Goal: Transaction & Acquisition: Book appointment/travel/reservation

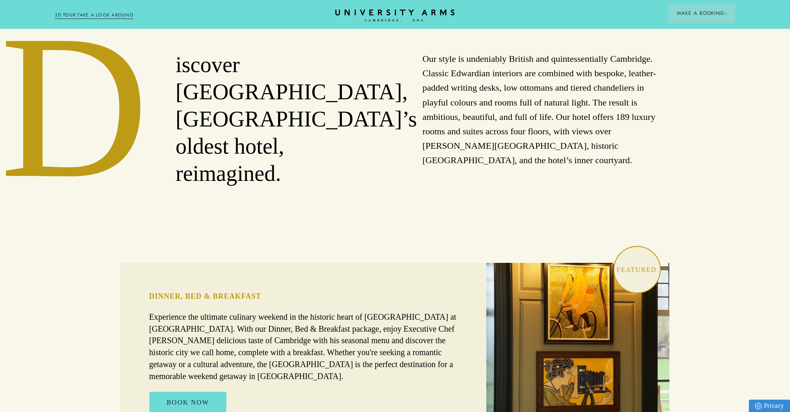
scroll to position [474, 0]
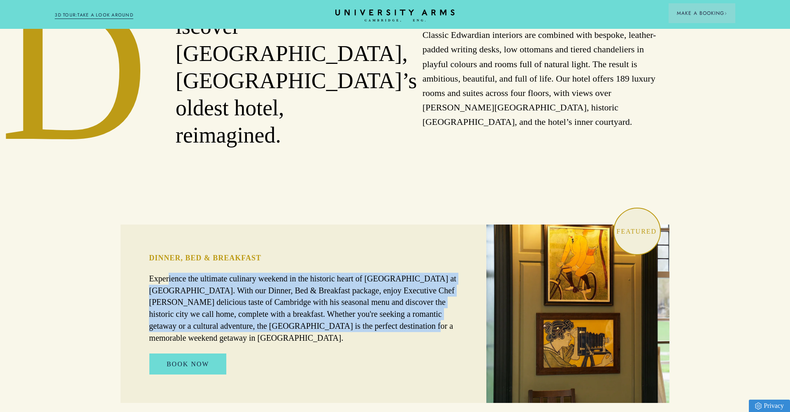
drag, startPoint x: 312, startPoint y: 273, endPoint x: 384, endPoint y: 298, distance: 76.4
click at [384, 298] on p "Experience the ultimate culinary weekend in the historic heart of [GEOGRAPHIC_D…" at bounding box center [303, 308] width 309 height 71
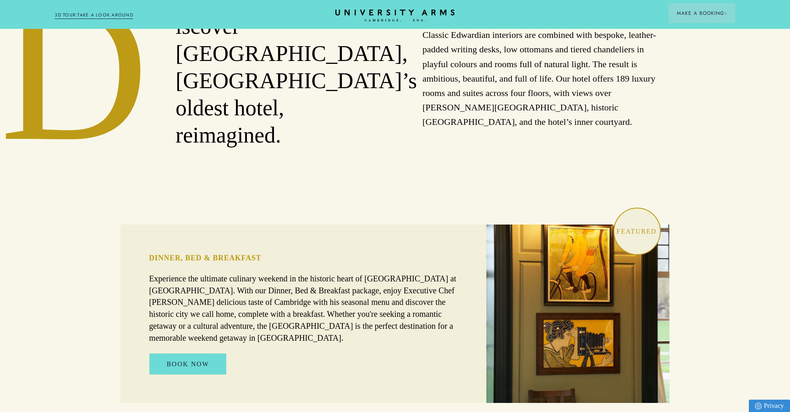
click at [378, 305] on p "Experience the ultimate culinary weekend in the historic heart of [GEOGRAPHIC_D…" at bounding box center [303, 308] width 309 height 71
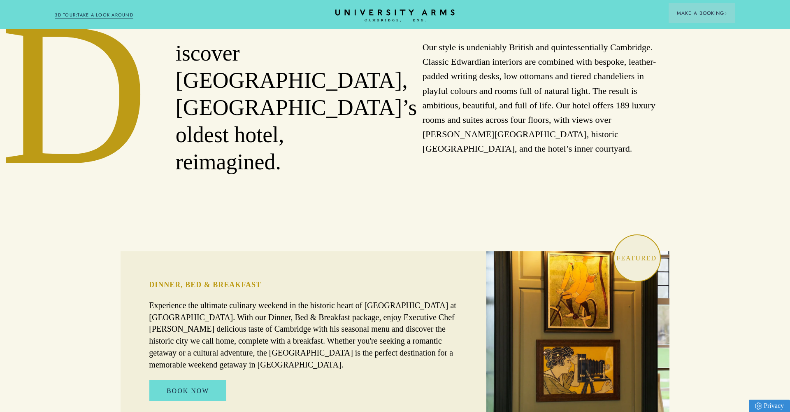
scroll to position [444, 0]
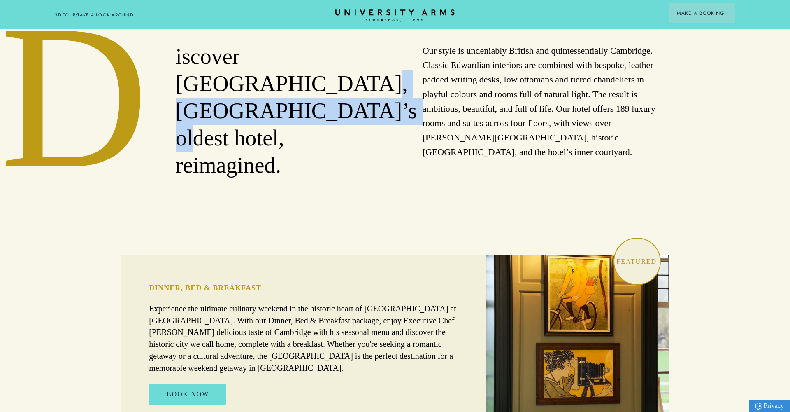
drag, startPoint x: 238, startPoint y: 81, endPoint x: 277, endPoint y: 115, distance: 51.9
click at [277, 115] on h2 "iscover [GEOGRAPHIC_DATA], [GEOGRAPHIC_DATA]’s oldest hotel, reimagined." at bounding box center [272, 110] width 192 height 135
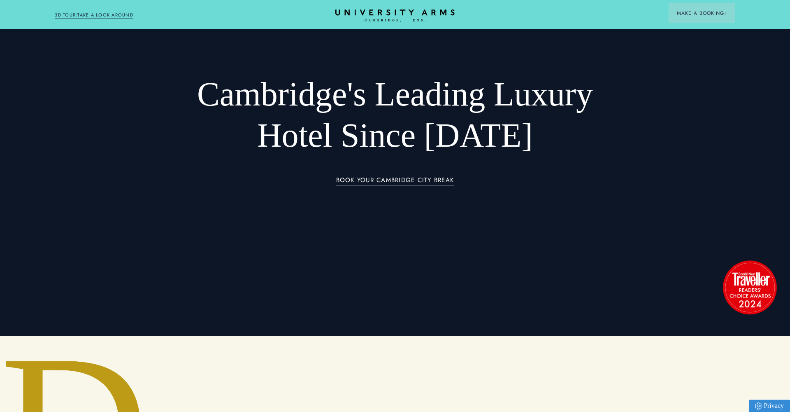
scroll to position [77, 0]
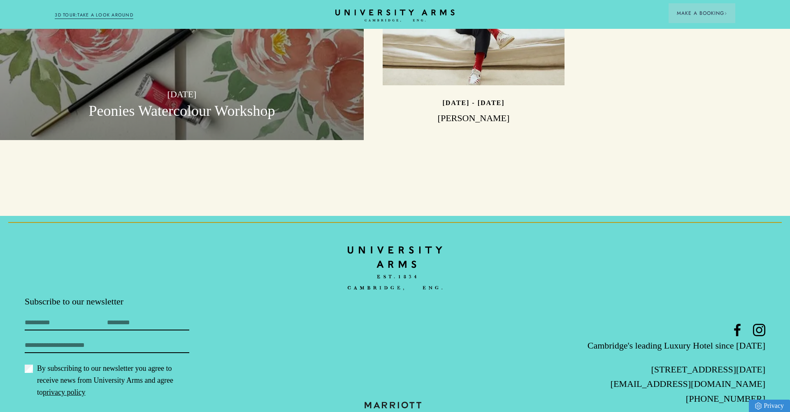
click at [75, 295] on form "Subscribe to our newsletter First Name Last Name Email By subscribing to our ne…" at bounding box center [148, 360] width 247 height 130
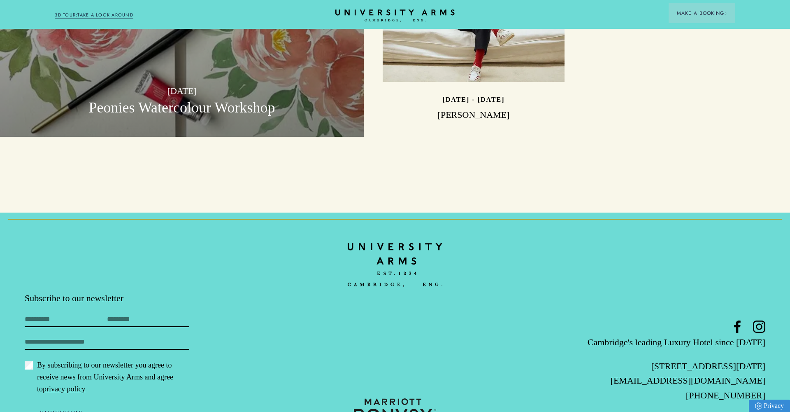
click at [72, 314] on input "First Name" at bounding box center [66, 320] width 82 height 13
type input "******"
type input "**********"
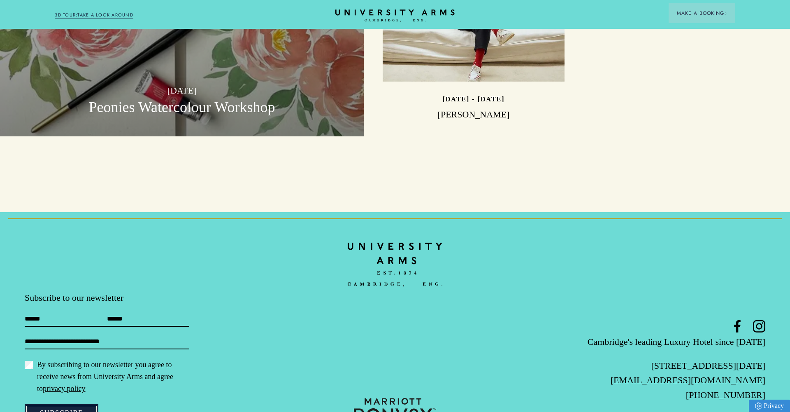
click at [64, 404] on button "Subscribe" at bounding box center [62, 412] width 74 height 17
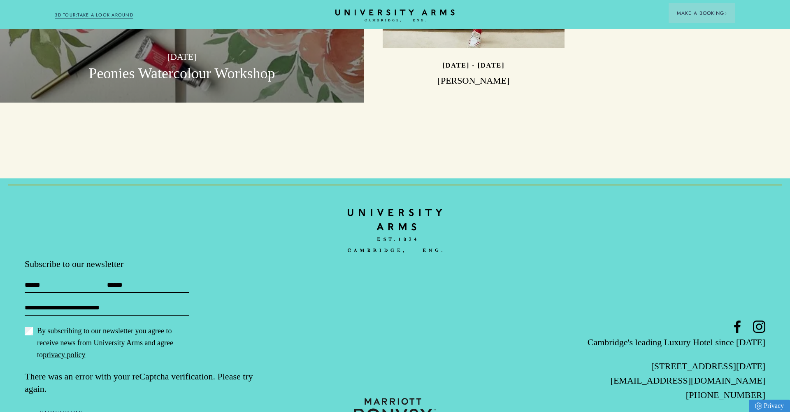
scroll to position [2648, 0]
drag, startPoint x: 94, startPoint y: 342, endPoint x: 175, endPoint y: 353, distance: 81.9
click at [175, 370] on p "There was an error with your reCaptcha verification. Please try again." at bounding box center [148, 382] width 247 height 25
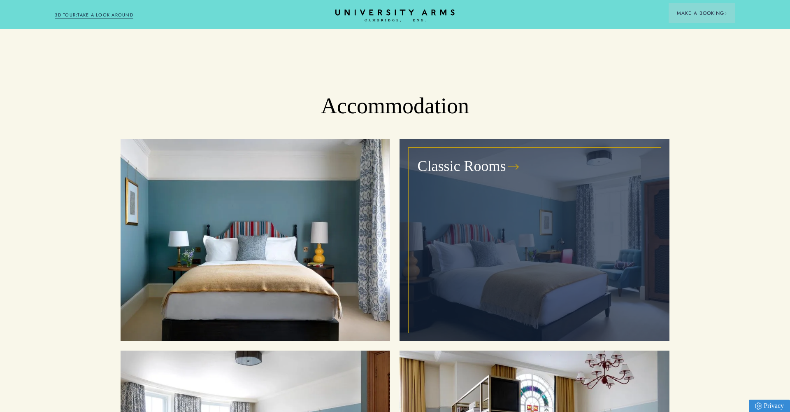
scroll to position [859, 0]
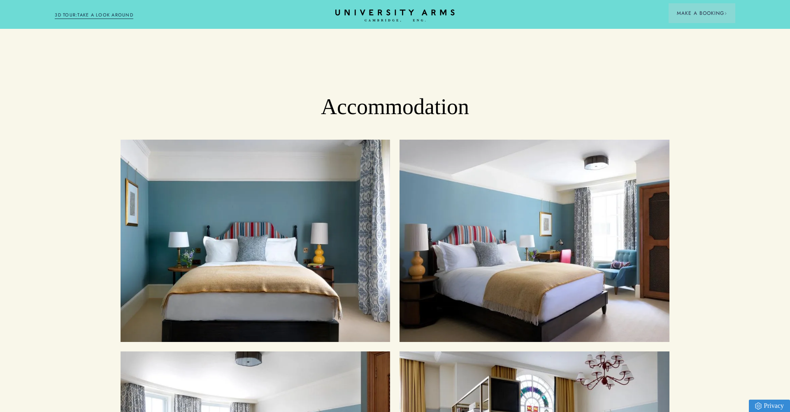
click at [423, 93] on h2 "Accommodation" at bounding box center [395, 106] width 790 height 27
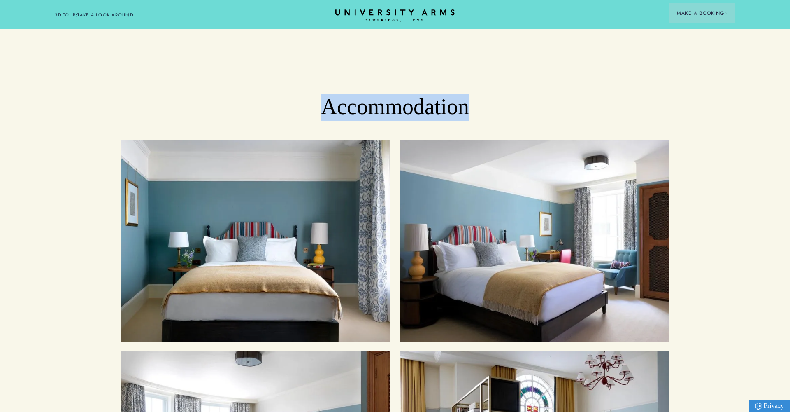
click at [423, 93] on h2 "Accommodation" at bounding box center [395, 106] width 790 height 27
click at [514, 93] on h2 "Accommodation" at bounding box center [395, 106] width 790 height 27
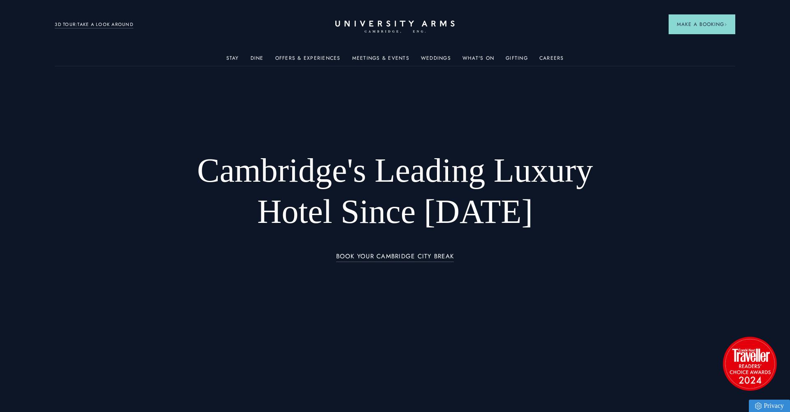
scroll to position [0, 0]
click at [306, 58] on link "Offers & Experiences" at bounding box center [307, 60] width 65 height 11
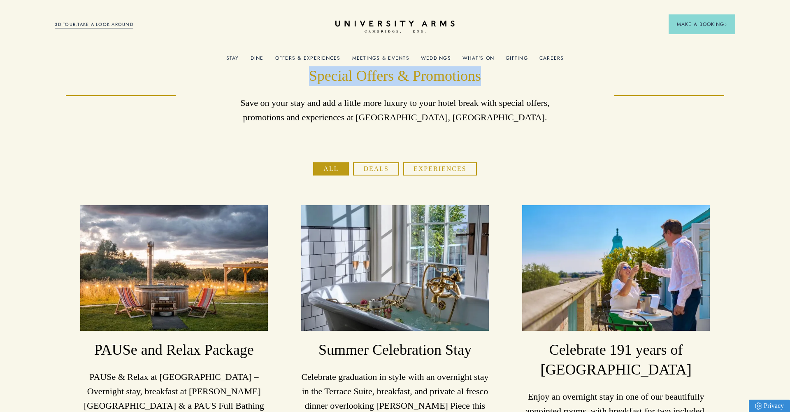
drag, startPoint x: 310, startPoint y: 79, endPoint x: 498, endPoint y: 78, distance: 187.7
click at [498, 78] on h1 "Special Offers & Promotions" at bounding box center [395, 76] width 329 height 20
click at [383, 169] on button "Deals" at bounding box center [376, 168] width 46 height 13
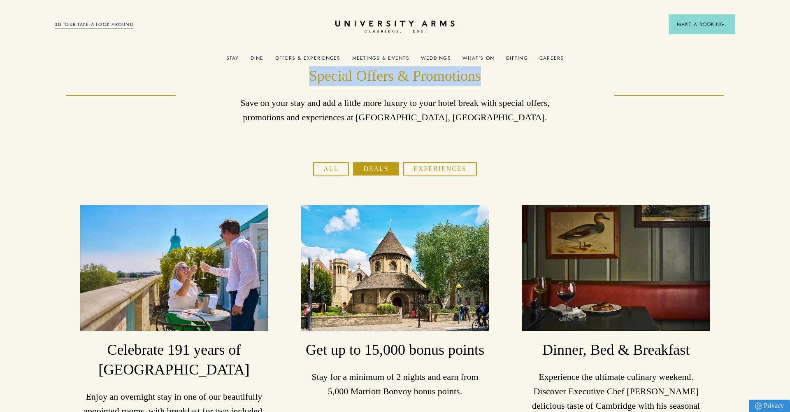
click at [431, 168] on button "Experiences" at bounding box center [440, 168] width 74 height 13
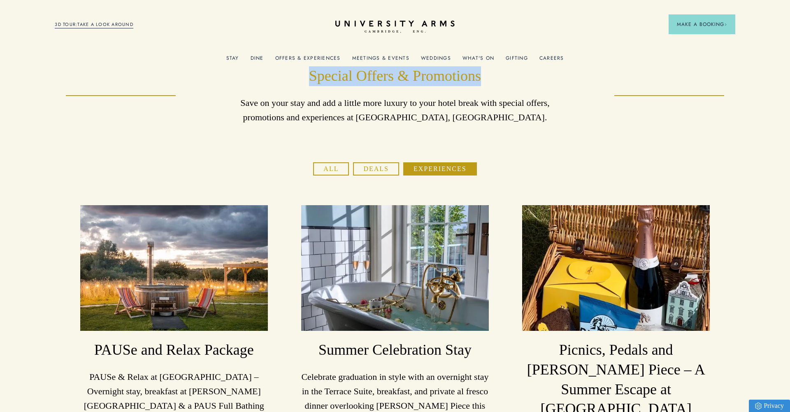
click at [450, 78] on h1 "Special Offers & Promotions" at bounding box center [395, 76] width 329 height 20
click at [447, 79] on h1 "Special Offers & Promotions" at bounding box center [395, 76] width 329 height 20
click at [391, 30] on icon "CAMBRIDGE’S LEADING LUXURY HOTEL SINCE [DATE]" at bounding box center [395, 27] width 116 height 12
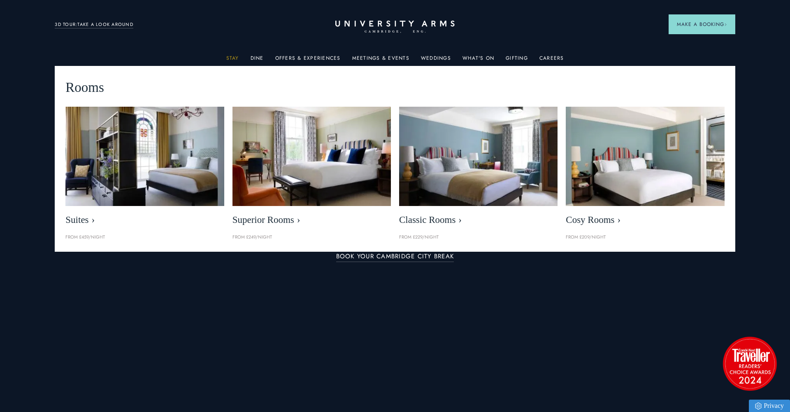
click at [233, 59] on link "Stay" at bounding box center [232, 60] width 13 height 11
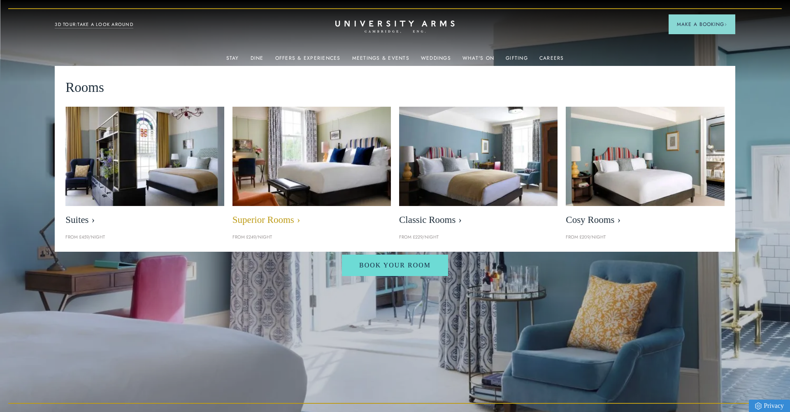
click at [324, 163] on img at bounding box center [312, 156] width 182 height 114
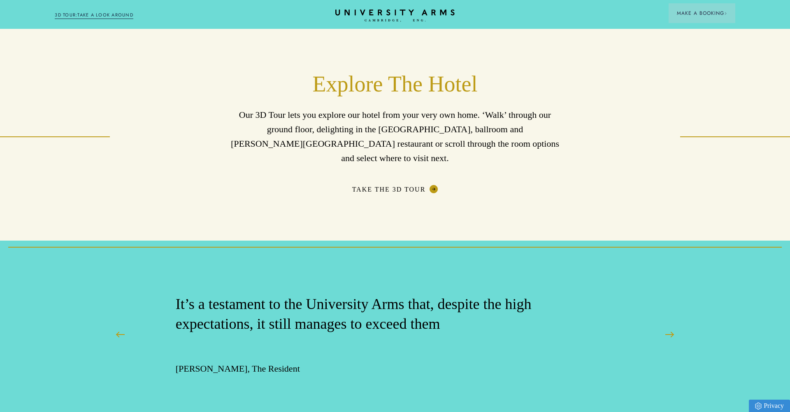
scroll to position [1470, 0]
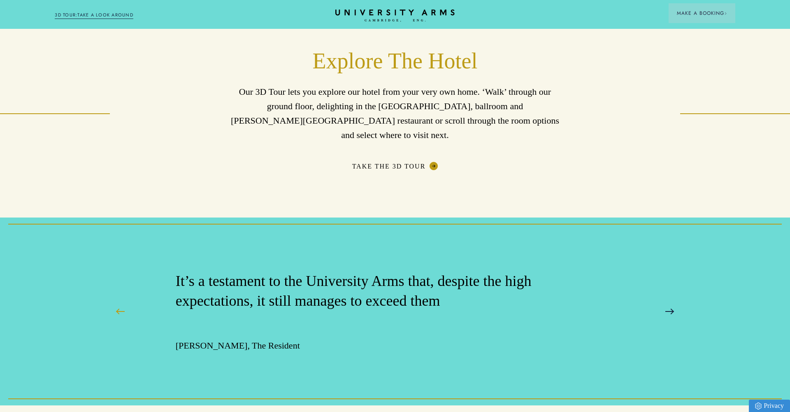
click at [671, 301] on button at bounding box center [669, 311] width 21 height 21
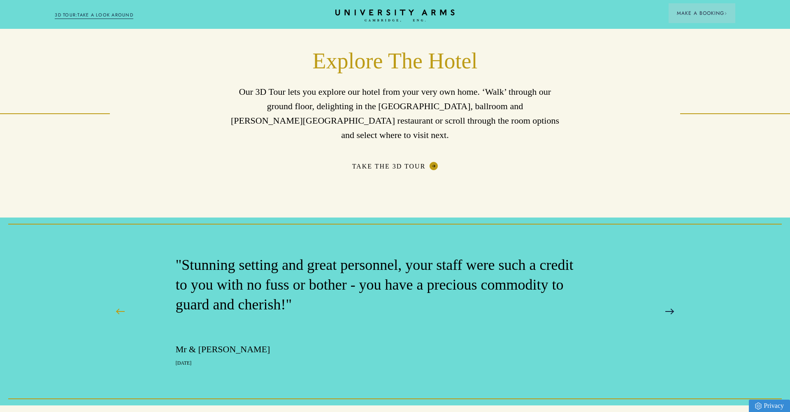
click at [671, 301] on button at bounding box center [669, 311] width 21 height 21
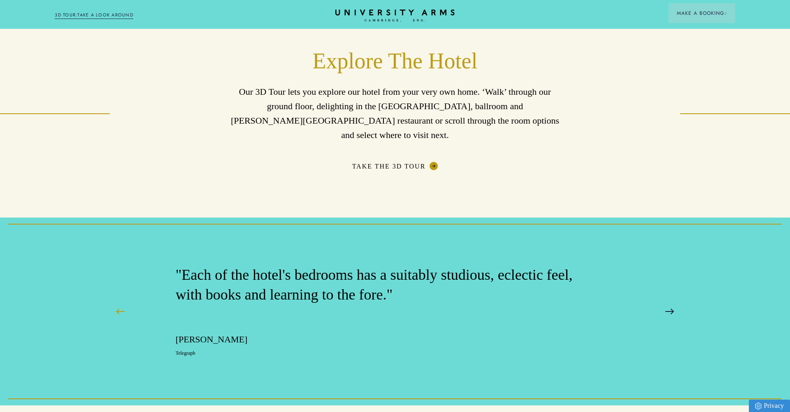
click at [671, 301] on button at bounding box center [669, 311] width 21 height 21
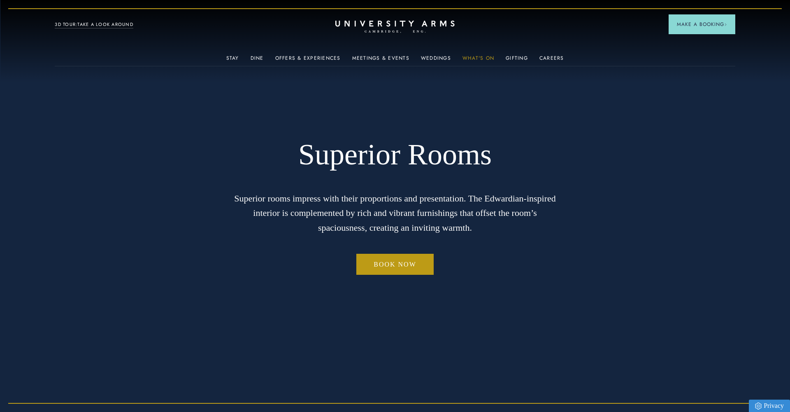
scroll to position [0, 0]
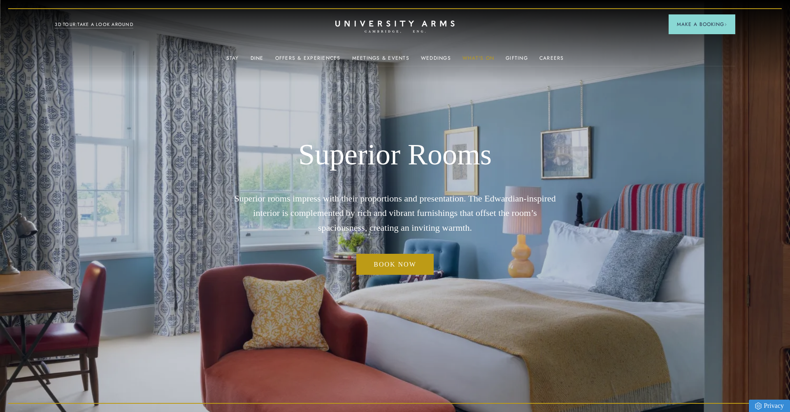
click at [474, 58] on link "What's On" at bounding box center [479, 60] width 32 height 11
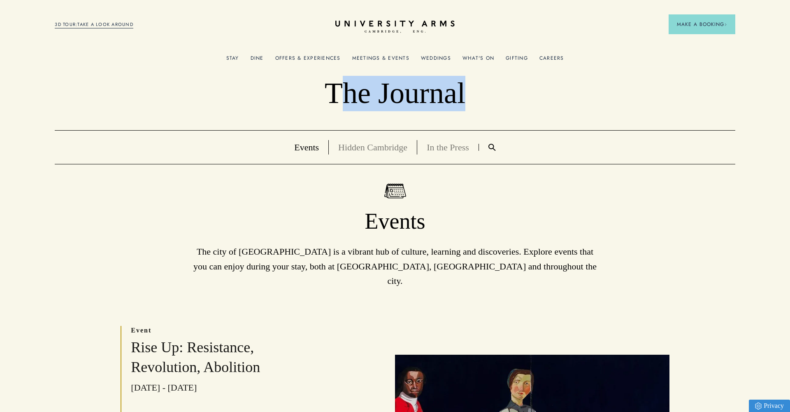
drag, startPoint x: 336, startPoint y: 96, endPoint x: 533, endPoint y: 98, distance: 197.6
click at [533, 98] on p "The Journal" at bounding box center [395, 93] width 680 height 35
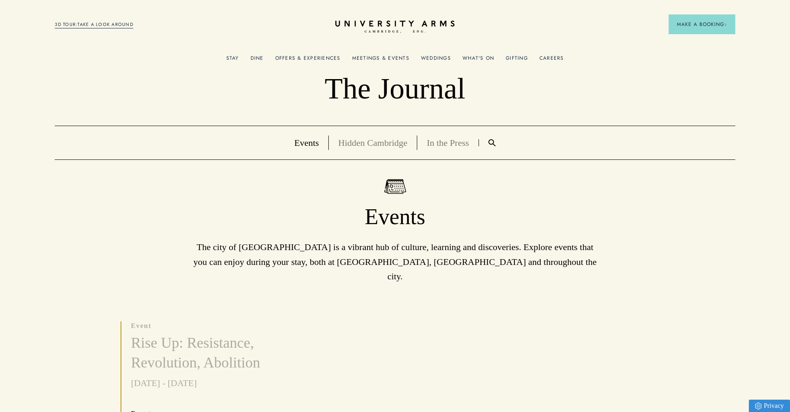
scroll to position [6, 0]
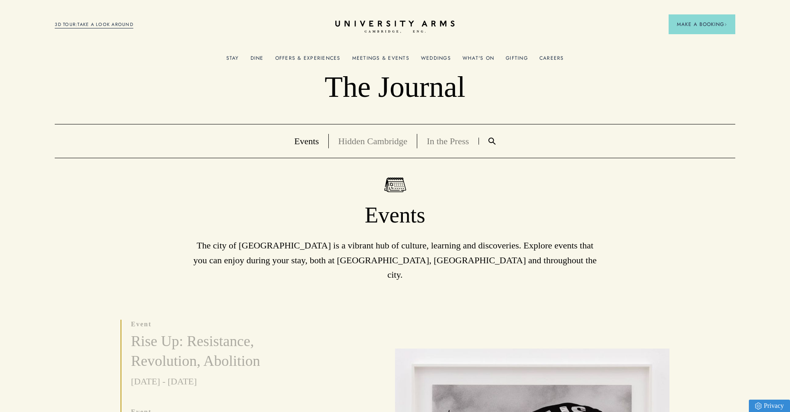
click at [443, 139] on link "In the Press" at bounding box center [448, 141] width 42 height 10
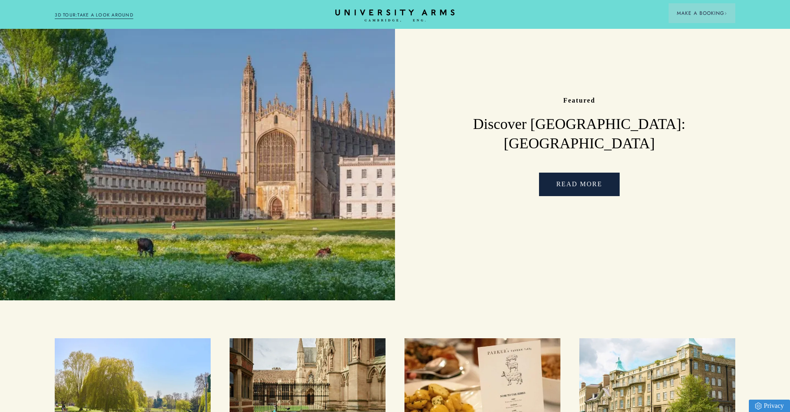
scroll to position [328, 0]
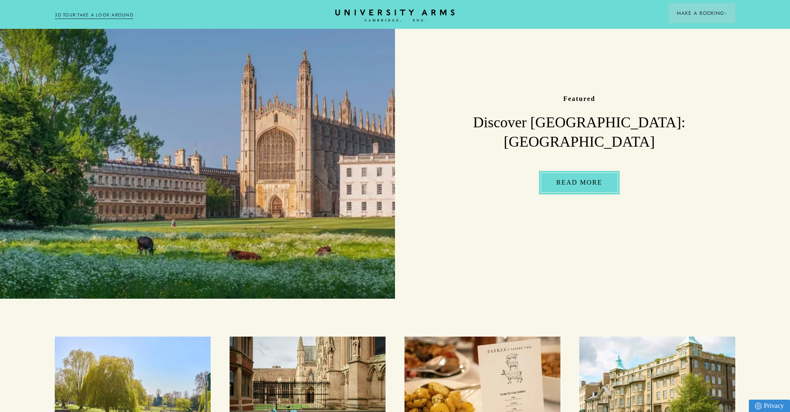
click at [539, 175] on p "Read More" at bounding box center [579, 182] width 81 height 23
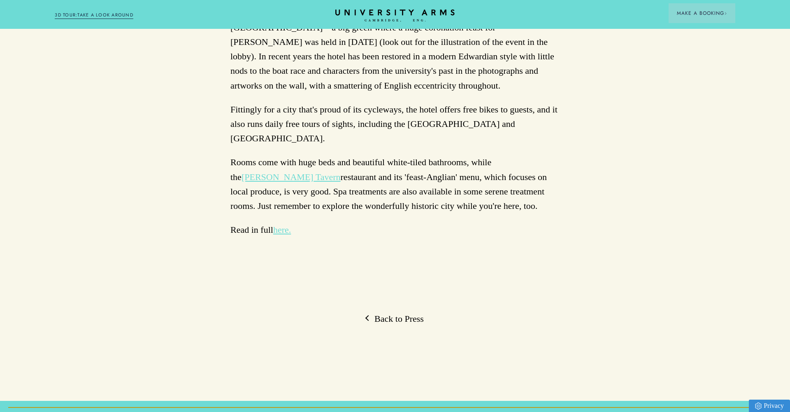
scroll to position [1019, 0]
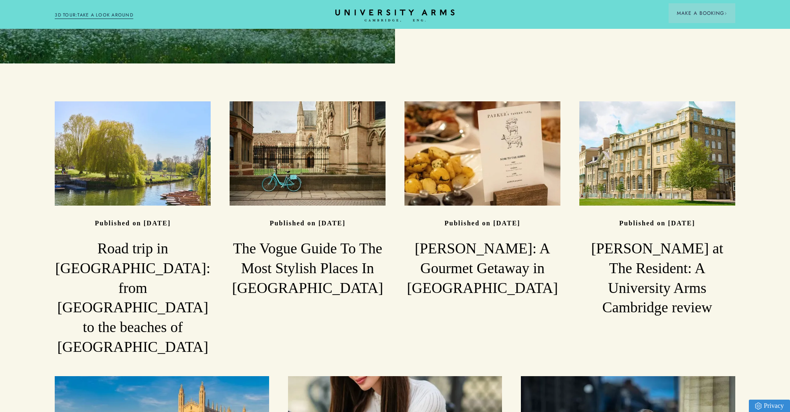
scroll to position [643, 0]
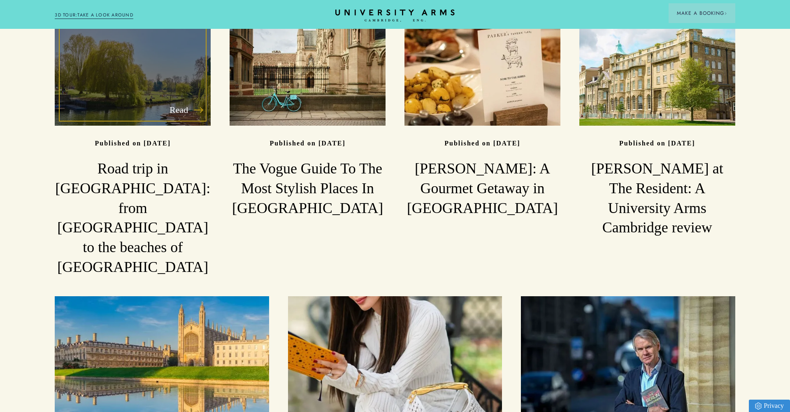
click at [138, 193] on h3 "Road trip in East Anglia: from Cambridge to the beaches of Suffolk" at bounding box center [133, 218] width 156 height 118
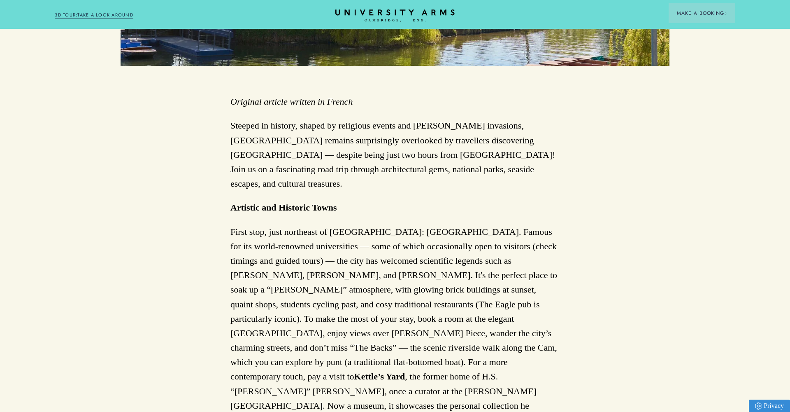
scroll to position [480, 0]
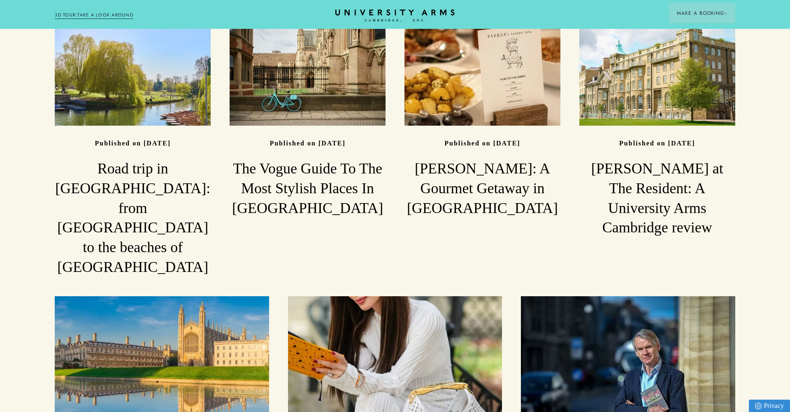
scroll to position [645, 0]
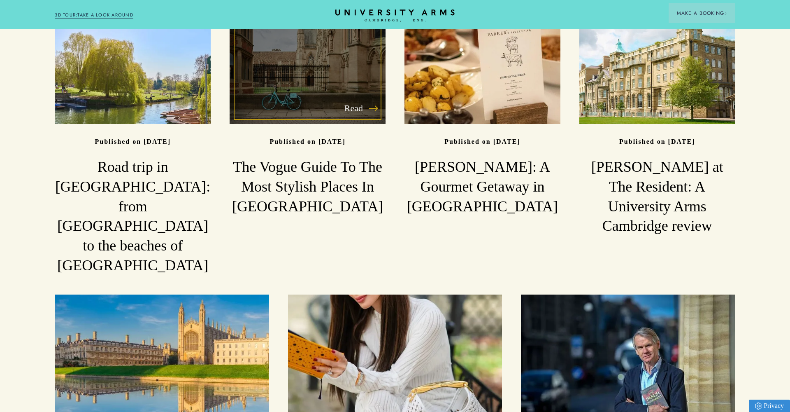
click at [298, 172] on h3 "The Vogue Guide To The Most Stylish Places In Cambridge" at bounding box center [308, 186] width 156 height 59
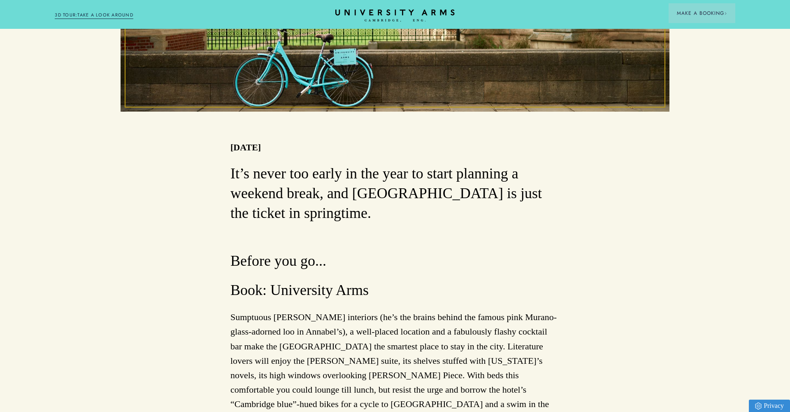
scroll to position [436, 0]
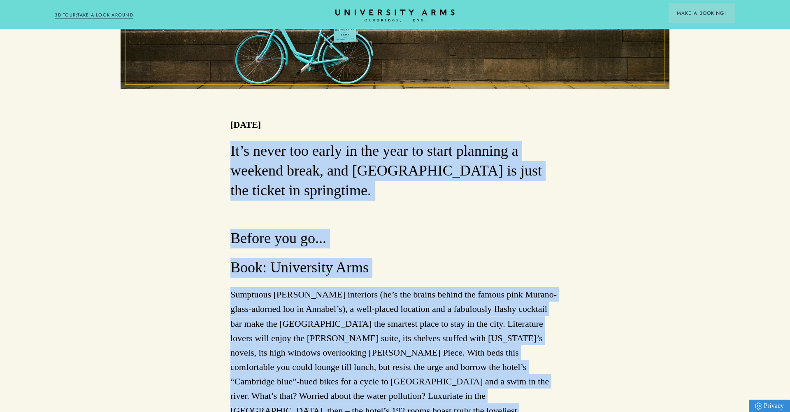
drag, startPoint x: 233, startPoint y: 114, endPoint x: 496, endPoint y: 370, distance: 368.0
copy div "It’s never too early in the year to start planning a weekend break, and Cambrid…"
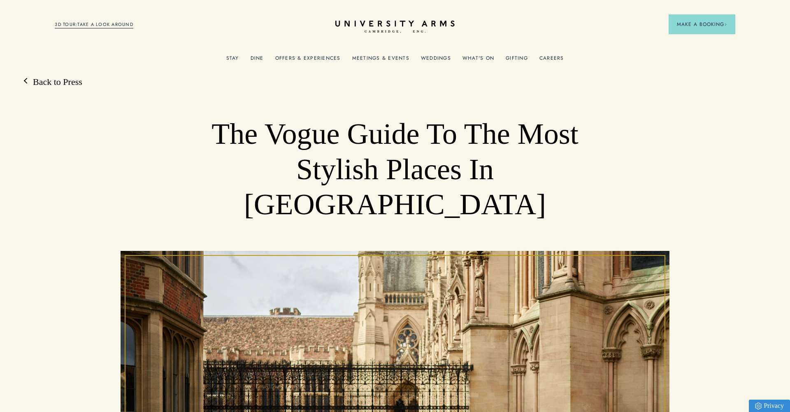
scroll to position [0, 0]
click at [477, 55] on link "What's On" at bounding box center [479, 60] width 32 height 11
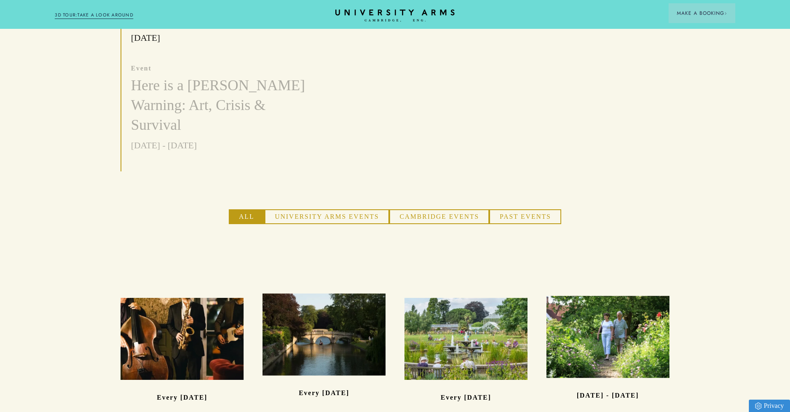
scroll to position [425, 0]
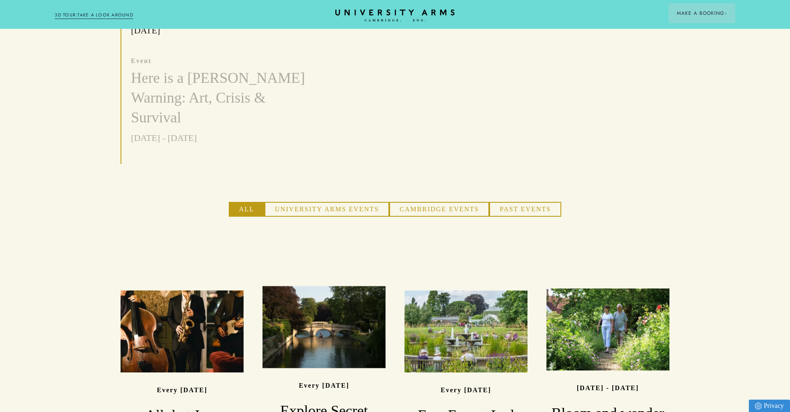
click at [341, 202] on button "University Arms Events" at bounding box center [327, 209] width 125 height 15
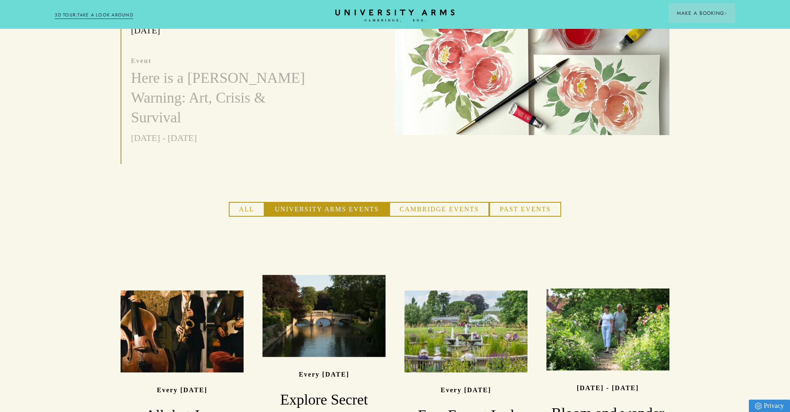
scroll to position [428, 0]
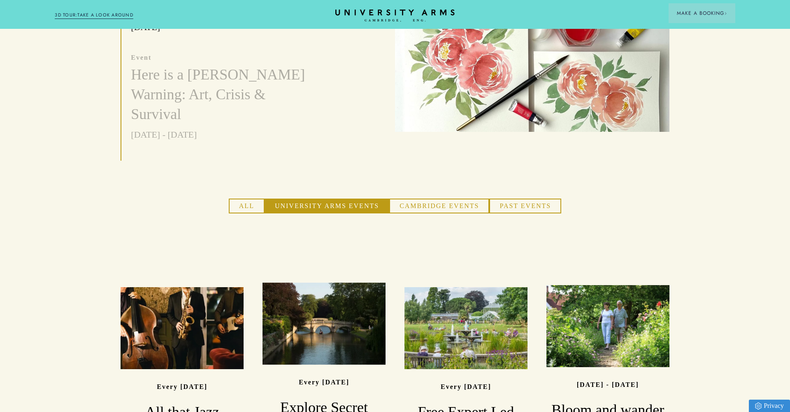
click at [424, 198] on button "Cambridge Events" at bounding box center [439, 205] width 100 height 15
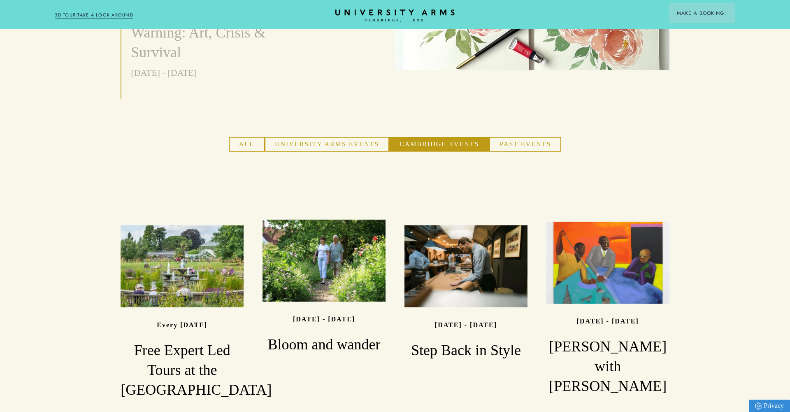
scroll to position [464, 0]
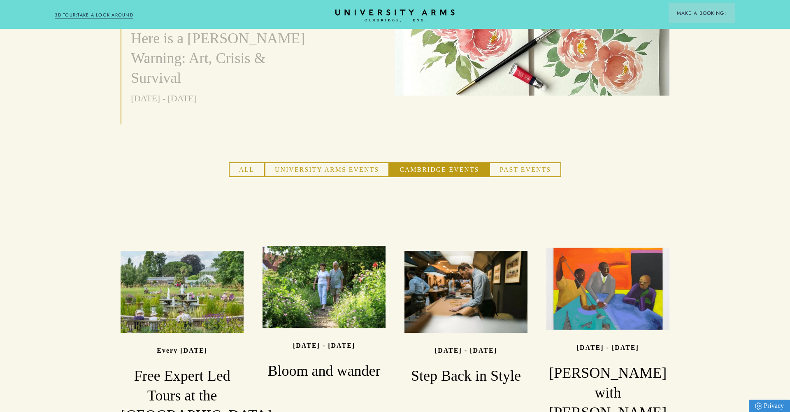
click at [349, 162] on button "University Arms Events" at bounding box center [327, 169] width 125 height 15
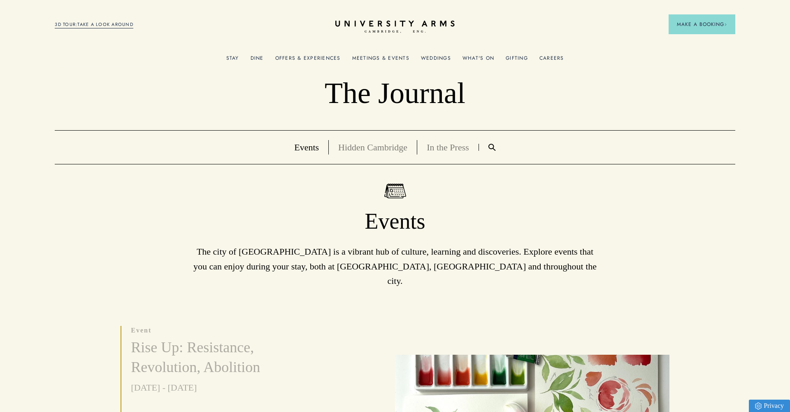
scroll to position [0, 0]
click at [434, 55] on link "Weddings" at bounding box center [436, 60] width 30 height 11
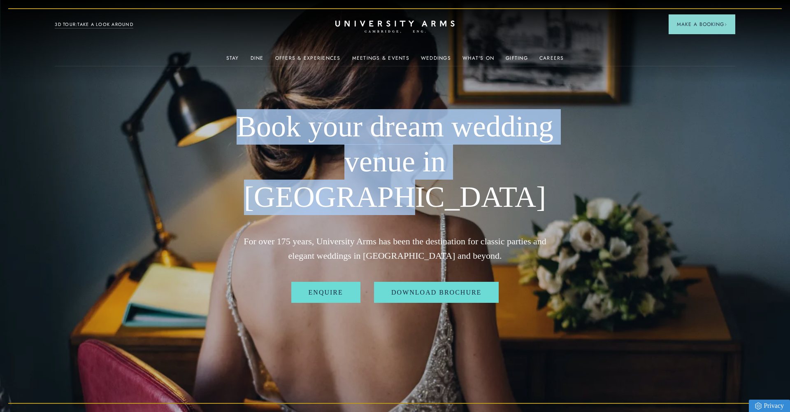
drag, startPoint x: 247, startPoint y: 148, endPoint x: 425, endPoint y: 37, distance: 209.6
click at [531, 185] on h1 "Book your dream wedding venue in Cambridge" at bounding box center [395, 162] width 329 height 106
click at [383, 57] on link "Meetings & Events" at bounding box center [380, 60] width 57 height 11
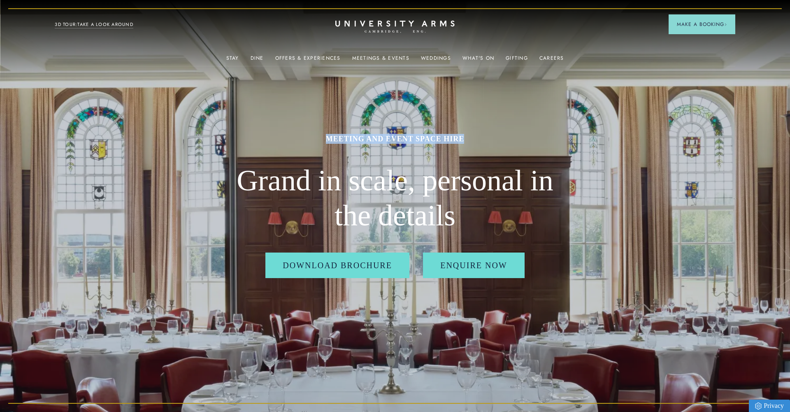
drag, startPoint x: 324, startPoint y: 139, endPoint x: 474, endPoint y: 142, distance: 149.9
click at [474, 142] on h1 "MEETING AND EVENT SPACE HIRE" at bounding box center [395, 139] width 329 height 10
click at [408, 137] on h1 "MEETING AND EVENT SPACE HIRE" at bounding box center [395, 139] width 329 height 10
drag, startPoint x: 396, startPoint y: 140, endPoint x: 485, endPoint y: 144, distance: 89.0
click at [485, 144] on div "MEETING AND EVENT SPACE HIRE Grand in scale, personal in the details Download B…" at bounding box center [395, 206] width 329 height 412
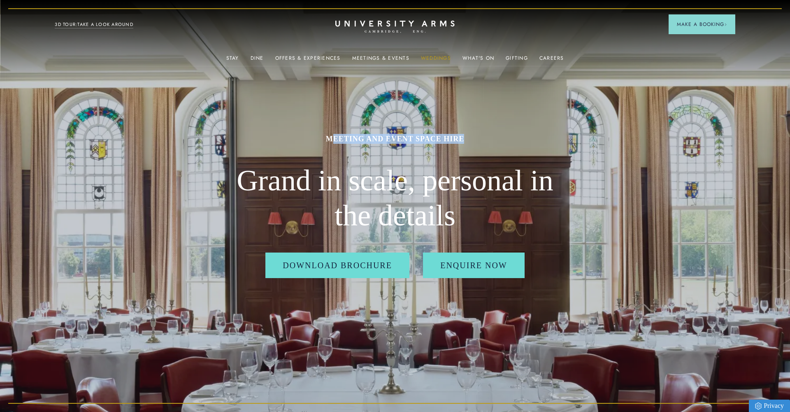
click at [431, 58] on link "Weddings" at bounding box center [436, 60] width 30 height 11
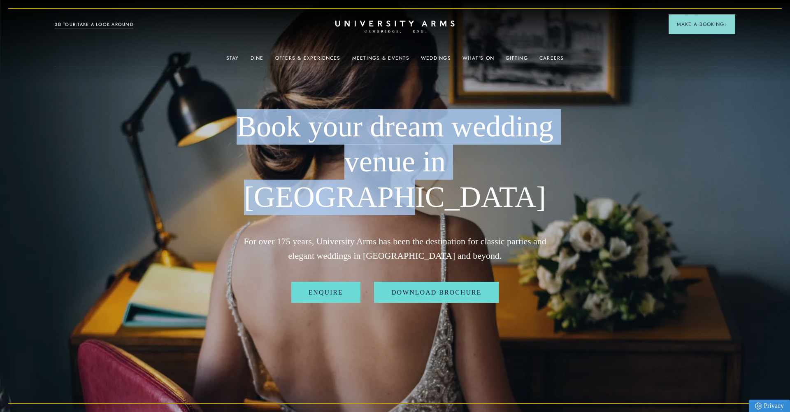
drag, startPoint x: 451, startPoint y: 177, endPoint x: 245, endPoint y: 153, distance: 207.2
click at [245, 153] on h1 "Book your dream wedding venue in Cambridge" at bounding box center [395, 162] width 329 height 106
click at [147, 197] on img at bounding box center [395, 206] width 790 height 412
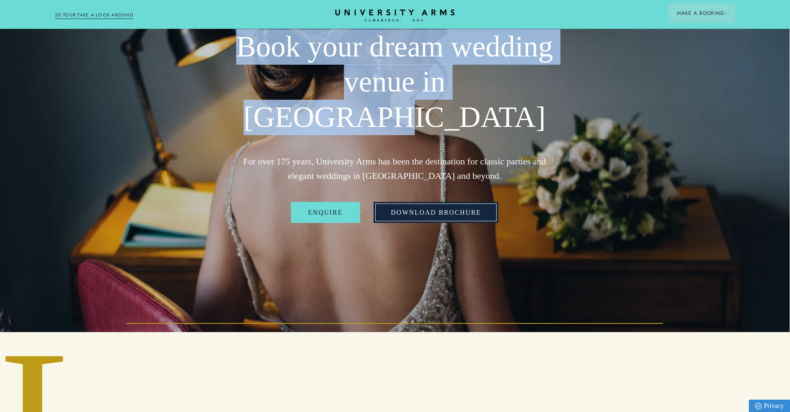
scroll to position [81, 0]
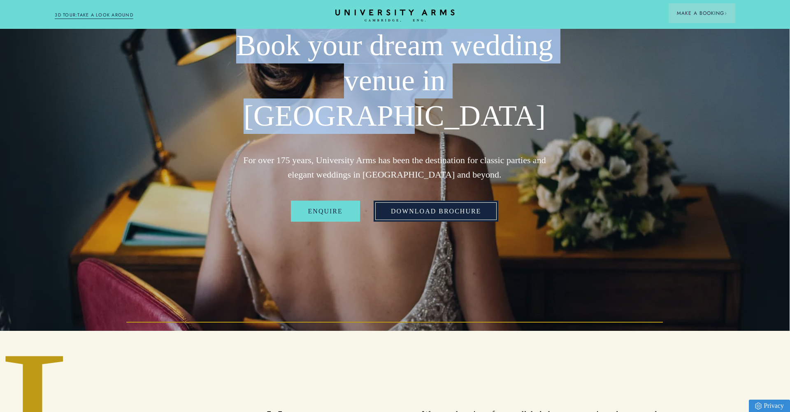
click at [411, 200] on link "Download Brochure" at bounding box center [436, 210] width 125 height 21
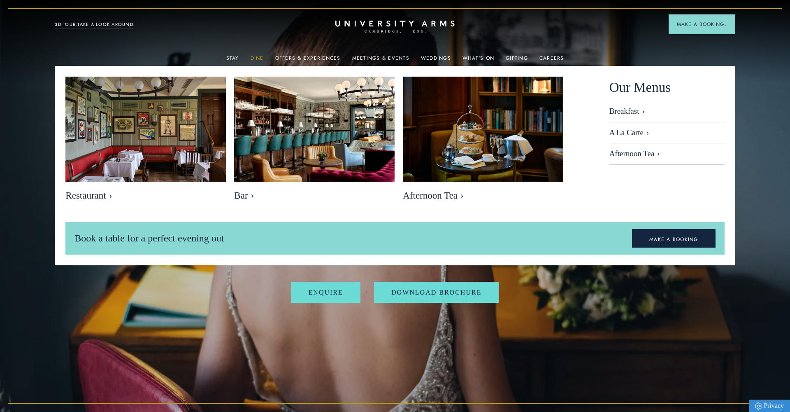
scroll to position [-1, 0]
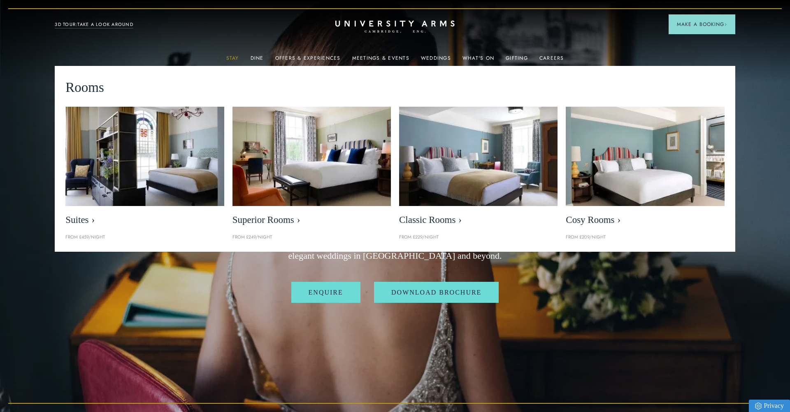
click at [234, 56] on link "Stay" at bounding box center [232, 60] width 13 height 11
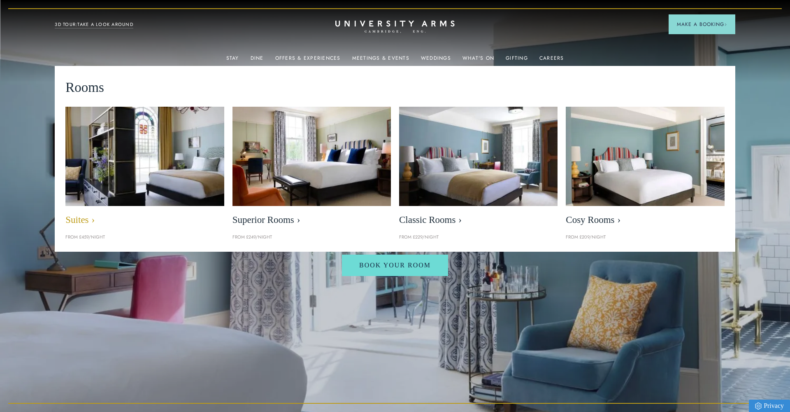
click at [176, 184] on img at bounding box center [145, 156] width 182 height 114
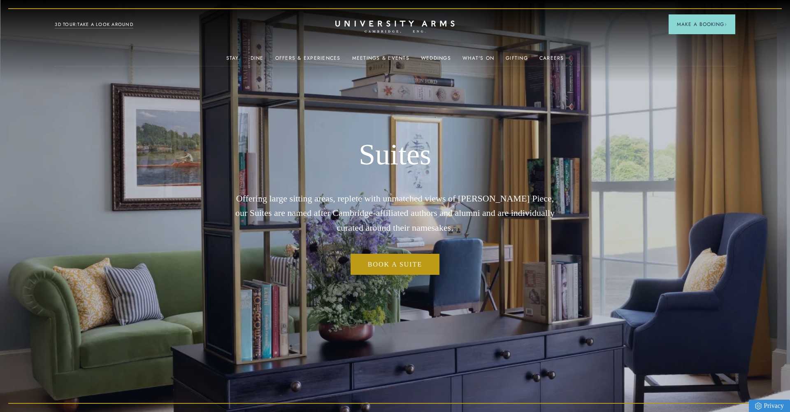
drag, startPoint x: 431, startPoint y: 335, endPoint x: 420, endPoint y: 339, distance: 12.2
click at [431, 335] on div "Suites Offering large sitting areas, replete with unmatched views of Parker’s P…" at bounding box center [395, 206] width 329 height 412
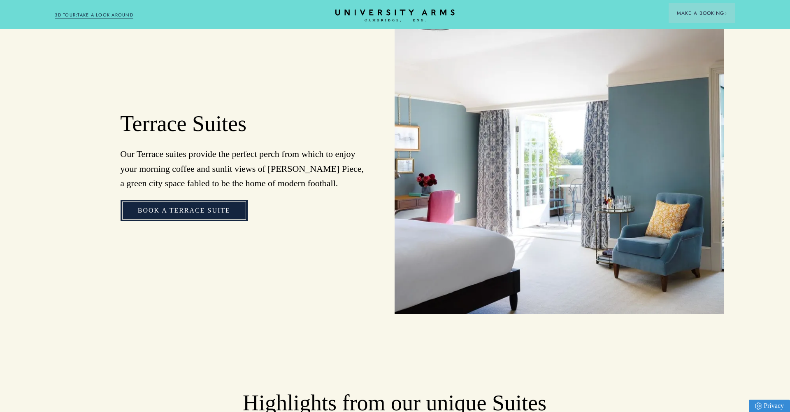
scroll to position [1037, 0]
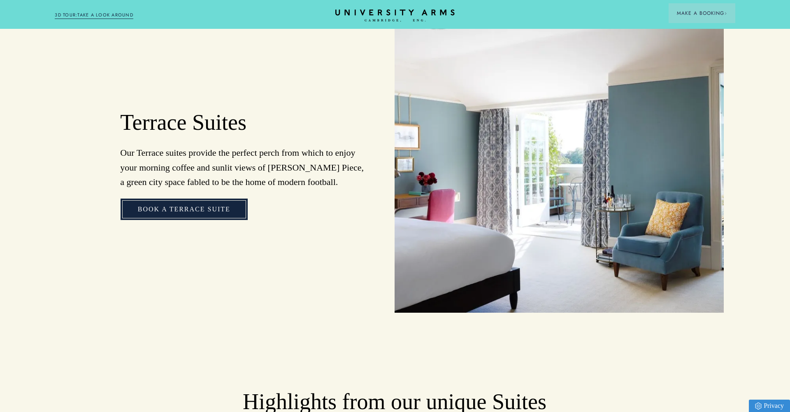
click at [193, 198] on link "Book a Terrace Suite" at bounding box center [184, 208] width 127 height 21
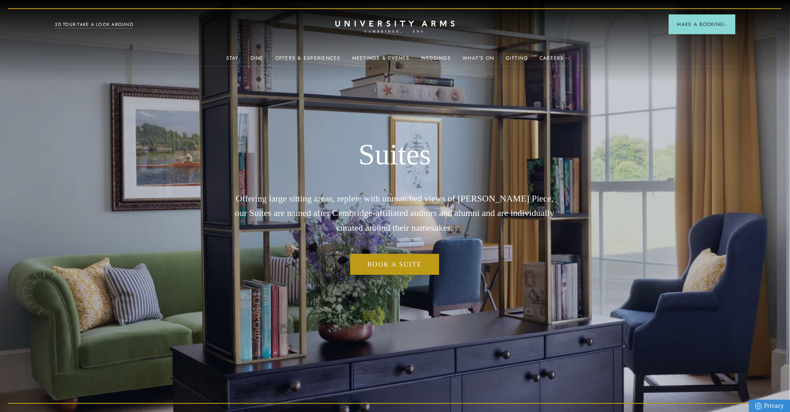
scroll to position [0, 0]
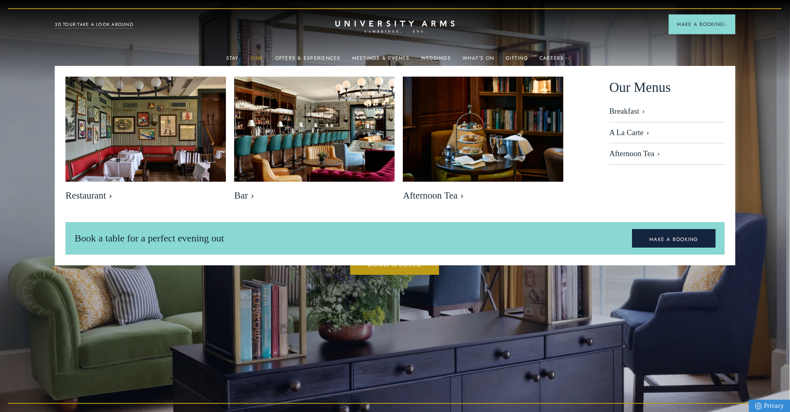
click at [261, 57] on link "Dine" at bounding box center [257, 60] width 13 height 11
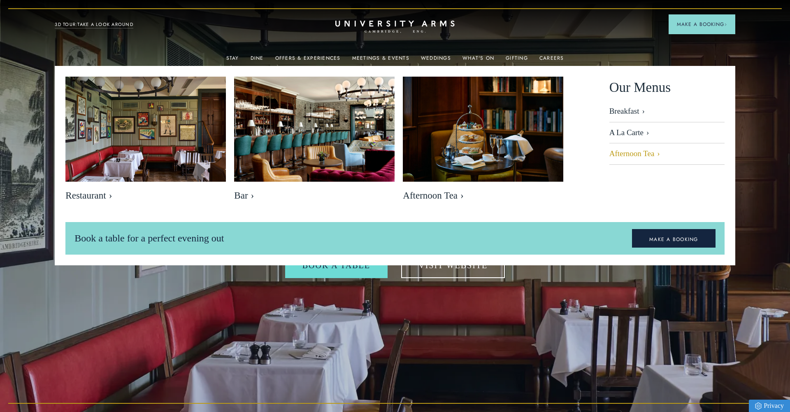
click at [624, 149] on link "Afternoon Tea" at bounding box center [667, 153] width 115 height 21
click at [671, 240] on link "MAKE A BOOKING" at bounding box center [674, 238] width 84 height 19
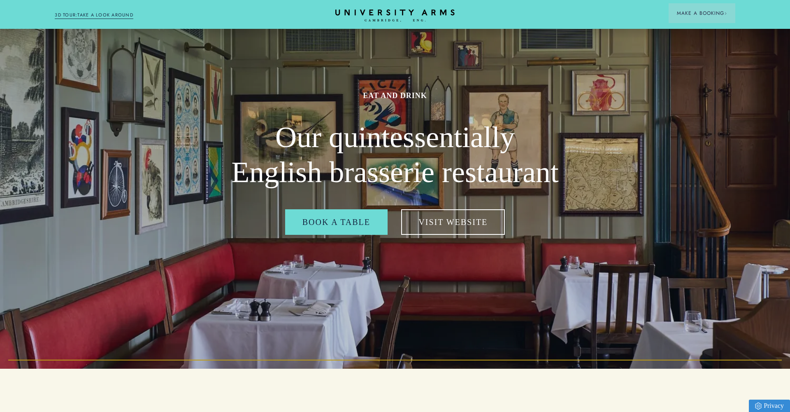
scroll to position [44, 0]
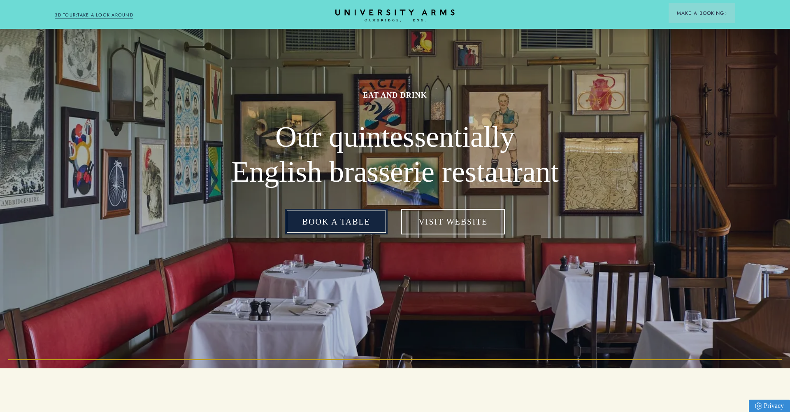
click at [332, 227] on link "Book a table" at bounding box center [336, 222] width 103 height 26
click at [334, 224] on link "Book a table" at bounding box center [336, 222] width 103 height 26
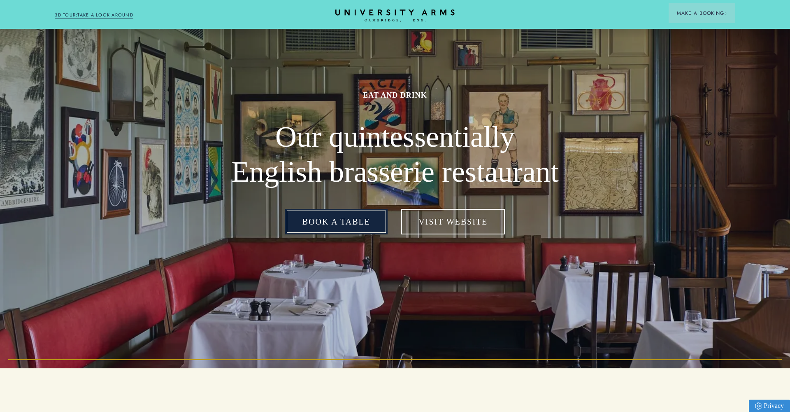
click at [334, 224] on link "Book a table" at bounding box center [336, 222] width 103 height 26
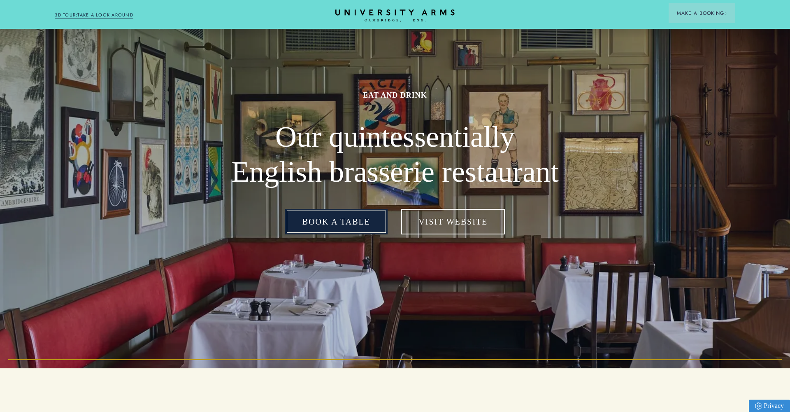
click at [334, 224] on link "Book a table" at bounding box center [336, 222] width 103 height 26
click at [336, 223] on link "Book a table" at bounding box center [336, 222] width 103 height 26
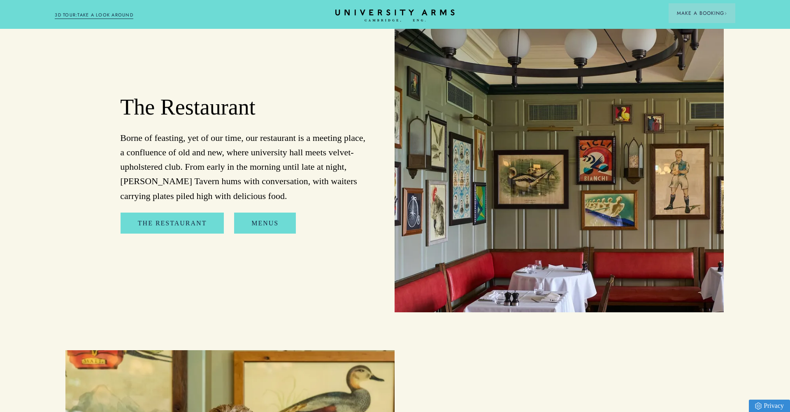
scroll to position [943, 0]
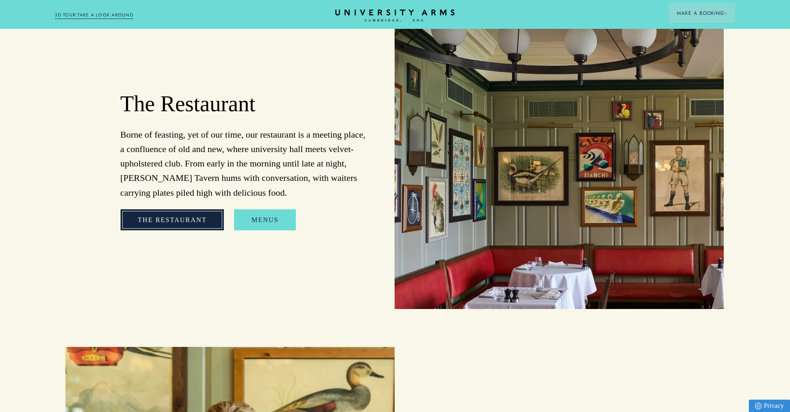
click at [188, 221] on link "The Restaurant" at bounding box center [173, 219] width 104 height 21
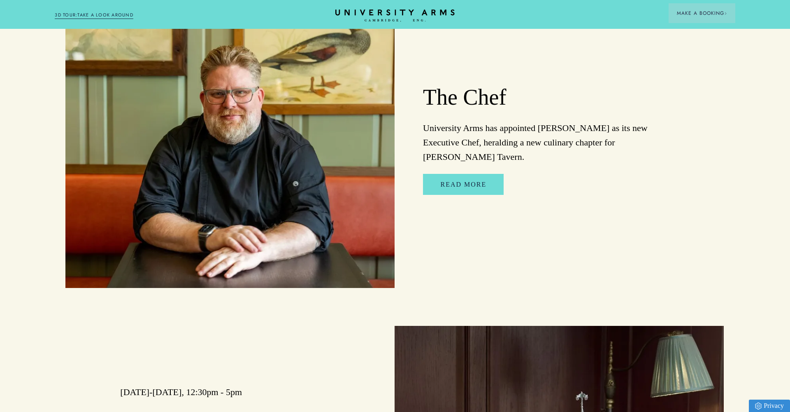
scroll to position [1296, 0]
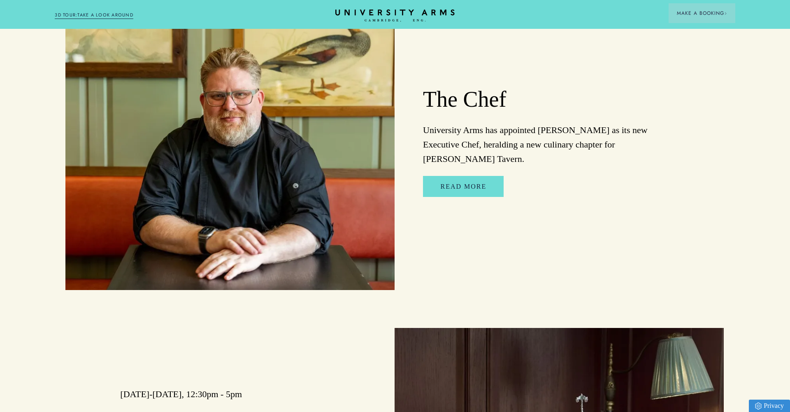
drag, startPoint x: 436, startPoint y: 157, endPoint x: 622, endPoint y: 157, distance: 185.7
click at [622, 157] on p "University Arms has appointed Lee Clarke as its new Executive Chef, heralding a…" at bounding box center [546, 145] width 246 height 44
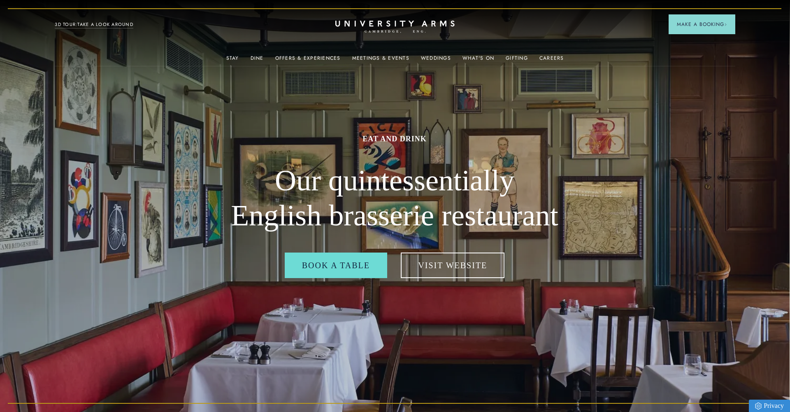
scroll to position [0, 0]
click at [382, 26] on icon at bounding box center [395, 24] width 116 height 6
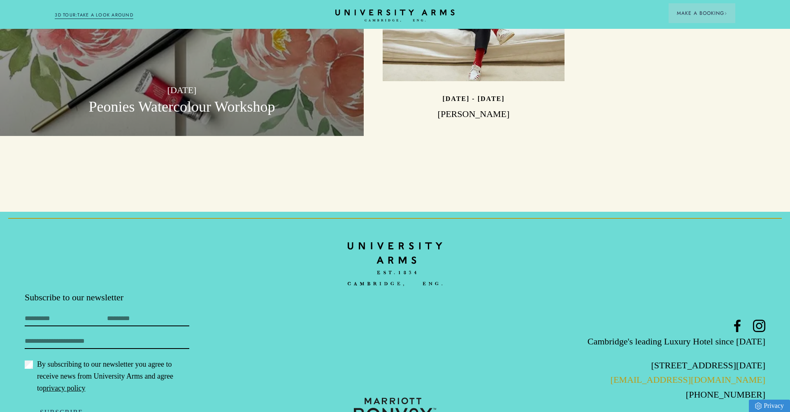
scroll to position [2614, 0]
click at [747, 378] on div "Cambridge's leading Luxury Hotel since 1834 Regent Street, Cambridge CB2 1AD en…" at bounding box center [642, 370] width 247 height 101
click at [746, 411] on link "Site by Show + Tell" at bounding box center [746, 416] width 39 height 7
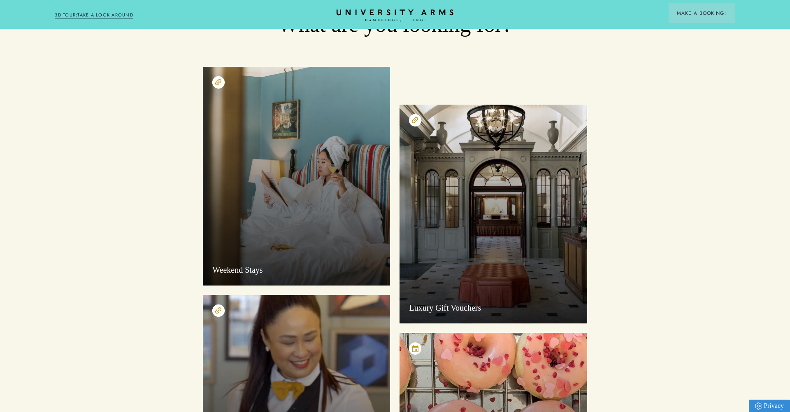
scroll to position [94, 0]
